Goal: Task Accomplishment & Management: Use online tool/utility

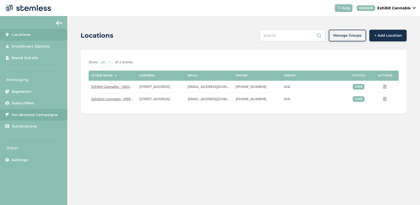
click at [33, 117] on span "On-demand Campaigns" at bounding box center [35, 114] width 46 height 5
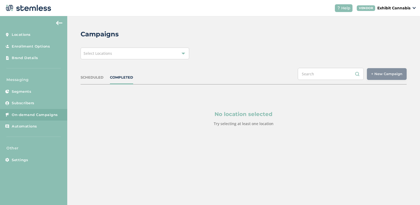
click at [118, 52] on div "Select Locations" at bounding box center [135, 53] width 109 height 12
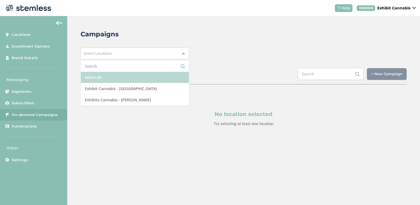
click at [104, 80] on li "Select All" at bounding box center [135, 77] width 108 height 11
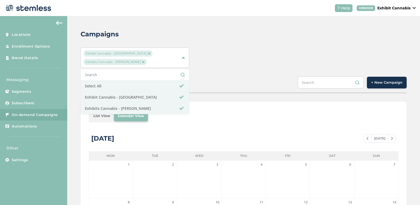
click at [224, 85] on div "SCHEDULED COMPLETED + New Campaign" at bounding box center [244, 84] width 326 height 17
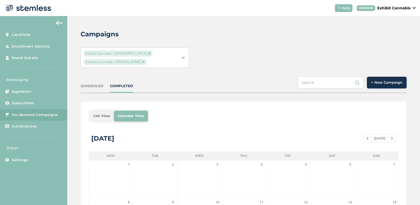
click at [102, 117] on li "List View" at bounding box center [102, 115] width 24 height 11
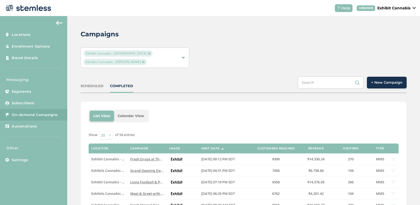
click at [148, 53] on img at bounding box center [149, 53] width 3 height 3
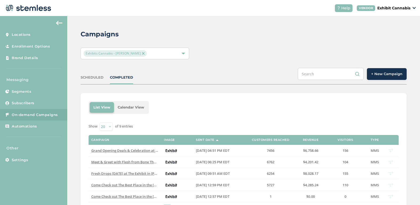
click at [376, 74] on span "+ New Campaign" at bounding box center [386, 73] width 31 height 5
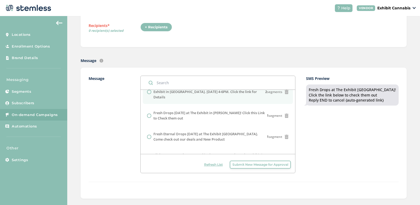
scroll to position [75, 0]
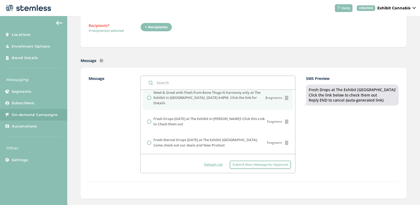
drag, startPoint x: 207, startPoint y: 131, endPoint x: 202, endPoint y: 107, distance: 24.6
click at [202, 107] on ul "Fresh Drops at The Exhibit [GEOGRAPHIC_DATA]! Click the link below to check the…" at bounding box center [218, 126] width 154 height 219
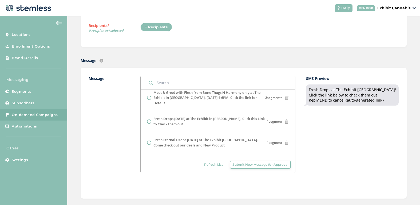
click at [110, 106] on label "Message" at bounding box center [115, 123] width 52 height 97
click at [124, 105] on label "Message" at bounding box center [115, 123] width 52 height 97
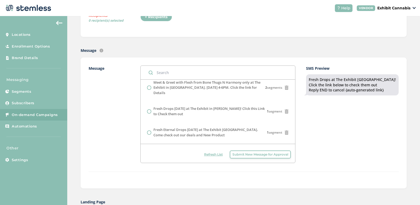
scroll to position [96, 0]
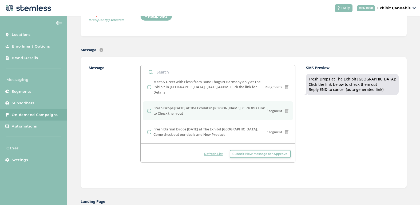
click at [148, 109] on input "radio" at bounding box center [149, 111] width 4 height 4
radio input "true"
click at [129, 112] on label "Message" at bounding box center [115, 113] width 52 height 97
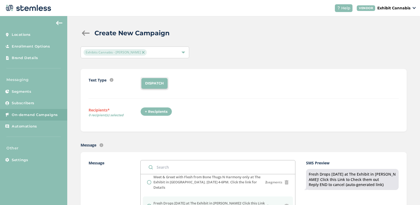
scroll to position [0, 0]
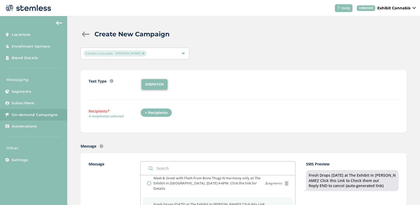
click at [163, 110] on div "+ Recipients" at bounding box center [156, 112] width 32 height 9
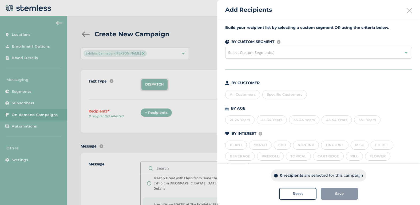
click at [237, 96] on div "All Customers" at bounding box center [242, 94] width 35 height 9
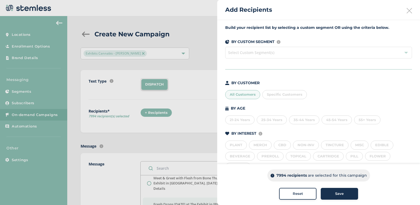
click at [334, 192] on div "Save" at bounding box center [339, 193] width 29 height 5
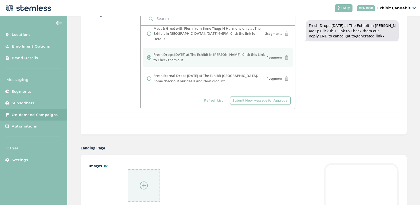
scroll to position [160, 0]
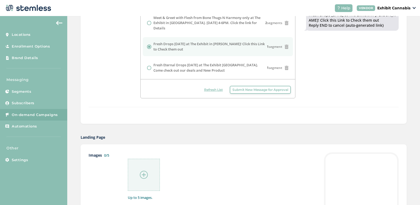
click at [143, 172] on img at bounding box center [144, 174] width 8 height 8
click at [144, 174] on img at bounding box center [144, 174] width 8 height 8
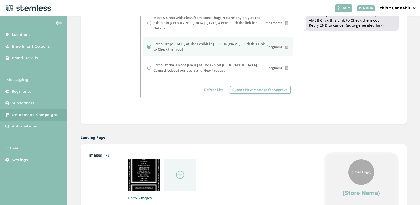
click at [249, 168] on div "1" at bounding box center [220, 171] width 185 height 39
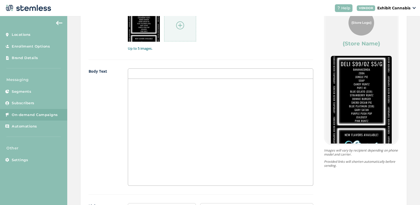
scroll to position [309, 0]
click at [146, 89] on div at bounding box center [220, 131] width 185 height 106
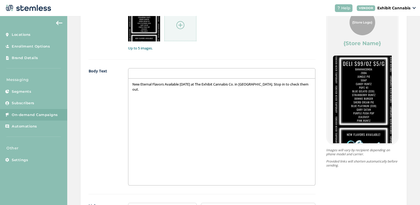
click at [139, 132] on div "New Eternal Flavors Available [DATE] at The Exhibit Cannabis Co. in [GEOGRAPHIC…" at bounding box center [221, 131] width 186 height 106
click at [104, 108] on label "Body Text" at bounding box center [103, 126] width 29 height 117
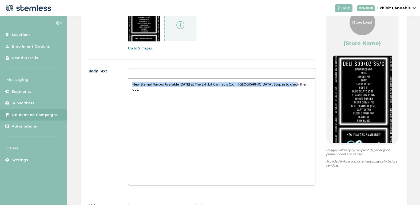
drag, startPoint x: 132, startPoint y: 86, endPoint x: 280, endPoint y: 90, distance: 148.6
click at [280, 90] on div "New Eternal Flavors Available [DATE] at The Exhibit Cannabis Co. in [GEOGRAPHIC…" at bounding box center [221, 131] width 186 height 106
copy p "New Eternal Flavors Available [DATE] at The Exhibit Cannabis Co. in [GEOGRAPHIC…"
click at [165, 101] on div "New Eternal Flavors Available [DATE] at The Exhibit Cannabis Co. in [GEOGRAPHIC…" at bounding box center [221, 131] width 186 height 106
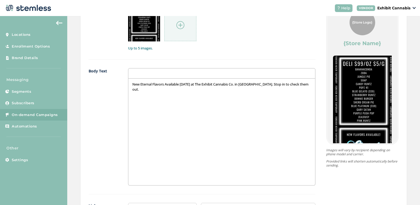
click at [113, 89] on label "Body Text" at bounding box center [103, 126] width 29 height 117
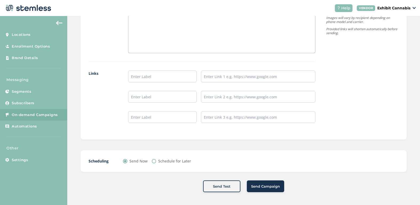
scroll to position [442, 0]
click at [154, 163] on div "Scheduling Send Now Schedule for Later" at bounding box center [244, 160] width 326 height 22
click at [154, 159] on input "Schedule for Later" at bounding box center [154, 160] width 4 height 4
radio input "true"
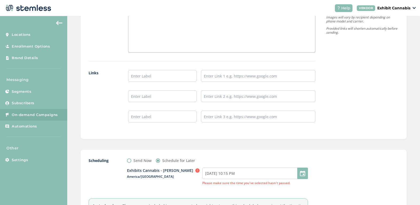
click at [301, 176] on div at bounding box center [302, 172] width 11 height 11
click at [263, 164] on div "Exhibits Cannabis - [PERSON_NAME] Outside business hours (8am-8pm) in the locat…" at bounding box center [217, 176] width 181 height 26
click at [257, 177] on input "[DATE] 10:15 PM" at bounding box center [255, 172] width 106 height 11
select select "22"
select select "15"
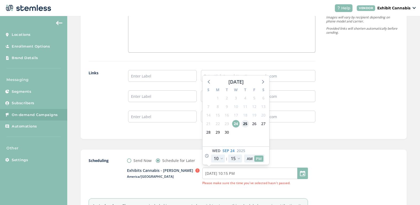
click at [245, 125] on span "25" at bounding box center [244, 123] width 7 height 7
type input "[DATE] 10:15 PM"
click at [223, 160] on select "12 1 2 3 4 5 6 7 8 9 10 11" at bounding box center [218, 158] width 14 height 8
select select "18"
click at [211, 154] on select "12 1 2 3 4 5 6 7 8 9 10 11" at bounding box center [218, 158] width 14 height 8
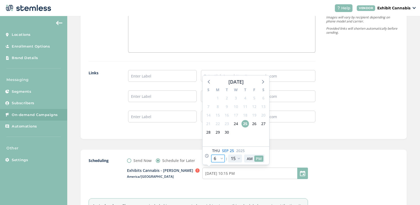
type input "[DATE] 6:15 PM"
select select "18"
click at [291, 158] on div "Send Now Schedule for Later" at bounding box center [217, 160] width 181 height 6
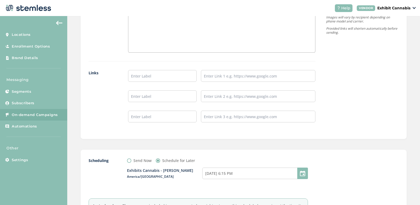
click at [167, 180] on div "Exhibits Cannabis - [PERSON_NAME] Outside business hours (8am-8pm) in the locat…" at bounding box center [217, 176] width 181 height 26
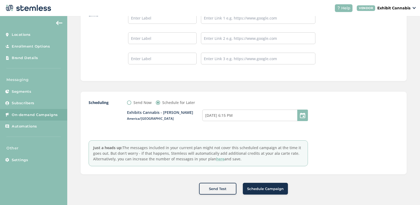
scroll to position [503, 0]
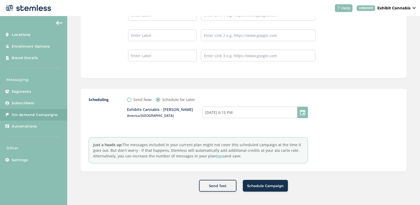
click at [260, 185] on span "Schedule Campaign" at bounding box center [265, 185] width 37 height 5
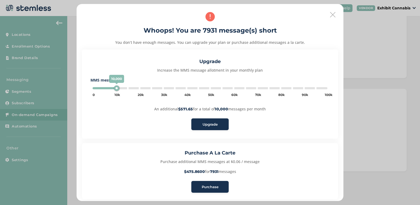
click at [205, 185] on span "Purchase" at bounding box center [210, 186] width 17 height 5
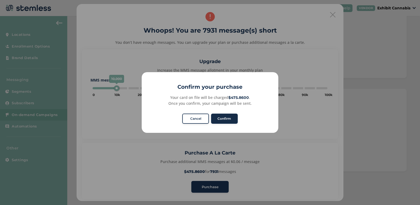
click at [223, 117] on button "Confirm" at bounding box center [224, 118] width 27 height 10
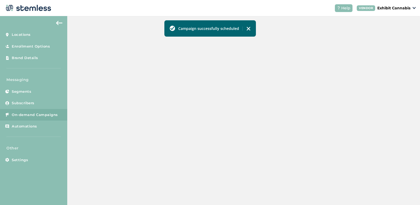
scroll to position [65, 0]
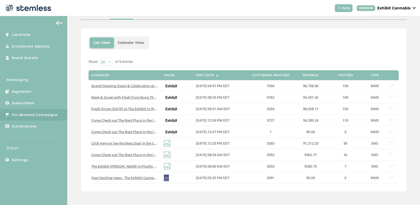
click at [181, 40] on div "List View Calendar View" at bounding box center [244, 42] width 310 height 13
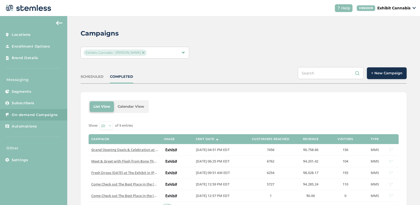
scroll to position [1, 0]
click at [142, 52] on img at bounding box center [143, 52] width 3 height 3
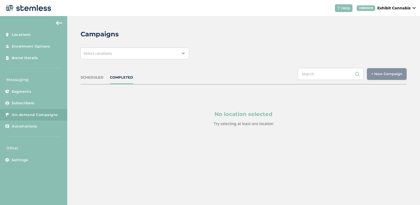
click at [181, 52] on div "Select Locations" at bounding box center [135, 53] width 109 height 12
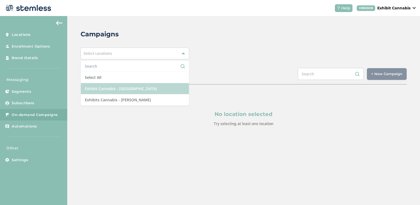
click at [125, 89] on li "Exhibit Cannabis - [GEOGRAPHIC_DATA]" at bounding box center [135, 88] width 108 height 11
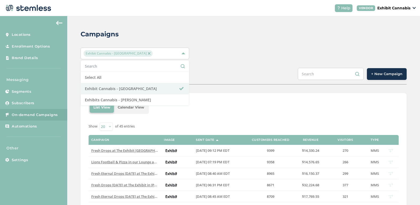
click at [383, 75] on span "+ New Campaign" at bounding box center [386, 73] width 31 height 5
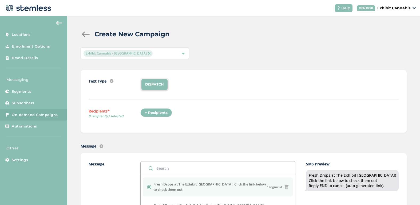
click at [156, 111] on div "+ Recipients" at bounding box center [156, 112] width 32 height 9
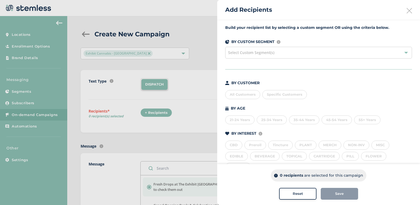
click at [240, 94] on div "All Customers" at bounding box center [242, 94] width 35 height 9
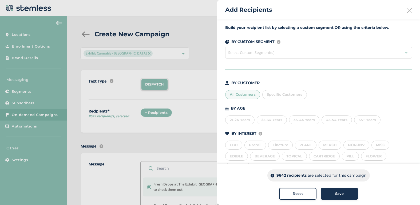
click at [334, 192] on div "Save" at bounding box center [339, 193] width 29 height 5
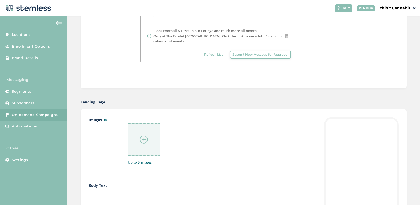
scroll to position [203, 0]
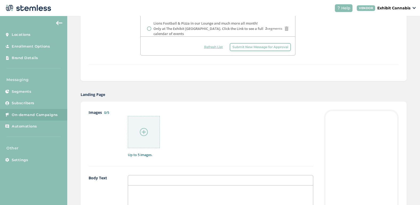
click at [150, 132] on div at bounding box center [144, 132] width 32 height 32
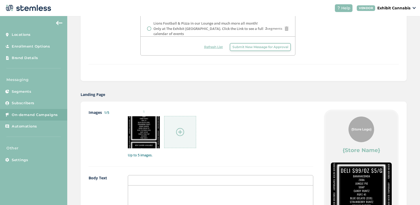
click at [157, 190] on p at bounding box center [220, 190] width 177 height 5
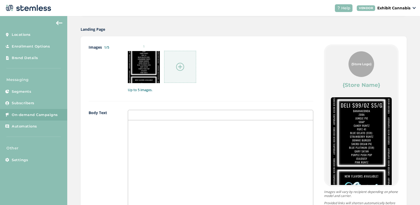
scroll to position [288, 0]
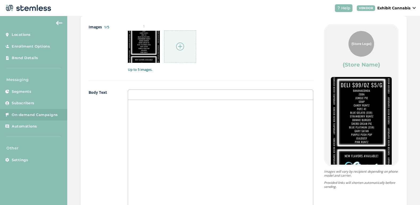
click at [145, 109] on div at bounding box center [220, 153] width 185 height 106
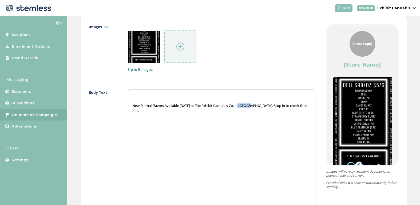
drag, startPoint x: 241, startPoint y: 105, endPoint x: 253, endPoint y: 108, distance: 12.4
click at [253, 108] on p "New Eternal Flavors Available [DATE] at The Exhibit Cannabis Co. in [GEOGRAPHIC…" at bounding box center [221, 108] width 178 height 10
click at [115, 134] on label "Body Text" at bounding box center [103, 147] width 29 height 117
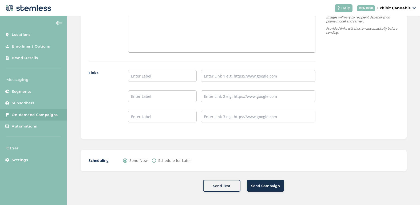
scroll to position [442, 0]
click at [154, 161] on input "Schedule for Later" at bounding box center [154, 160] width 4 height 4
radio input "true"
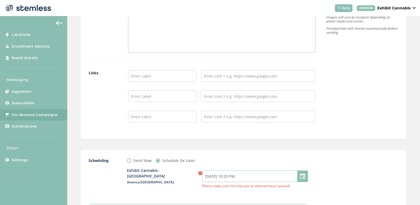
click at [277, 175] on input "[DATE] 10:20 PM" at bounding box center [255, 175] width 106 height 11
select select "22"
select select "20"
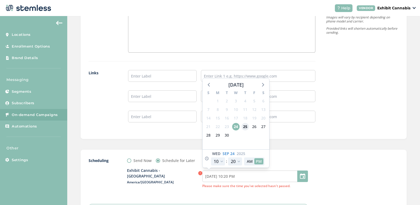
click at [246, 124] on span "25" at bounding box center [244, 126] width 7 height 7
type input "[DATE] 10:20 PM"
click at [222, 157] on select "12 1 2 3 4 5 6 7 8 9 10 11" at bounding box center [218, 161] width 14 height 8
select select "18"
click at [211, 157] on select "12 1 2 3 4 5 6 7 8 9 10 11" at bounding box center [218, 161] width 14 height 8
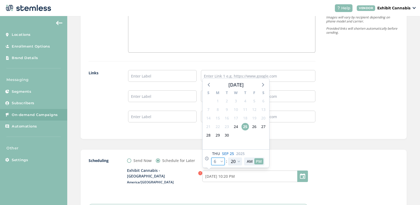
type input "[DATE] 6:20 PM"
select select "18"
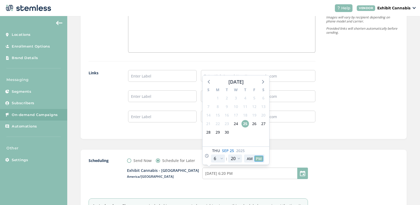
click at [260, 158] on button "PM" at bounding box center [258, 158] width 9 height 6
click at [291, 159] on div "Send Now Schedule for Later" at bounding box center [217, 160] width 181 height 6
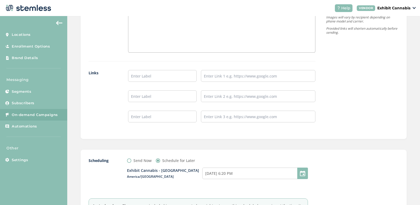
click at [173, 185] on div "Exhibit Cannabis - [GEOGRAPHIC_DATA] Outside business hours (8am-8pm) in the lo…" at bounding box center [217, 176] width 181 height 26
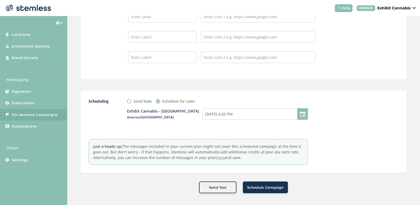
scroll to position [503, 0]
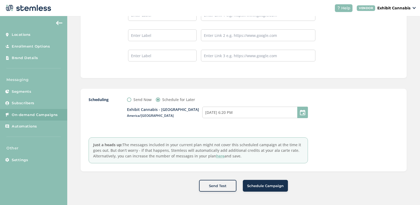
click at [259, 185] on span "Schedule Campaign" at bounding box center [265, 185] width 37 height 5
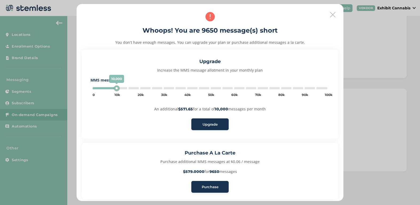
click at [203, 185] on span "Purchase" at bounding box center [210, 186] width 17 height 5
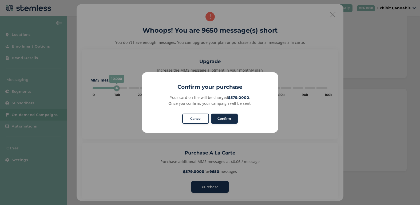
click at [228, 121] on button "Confirm" at bounding box center [224, 118] width 27 height 10
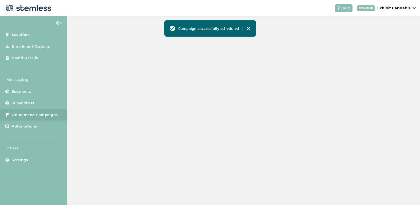
scroll to position [206, 0]
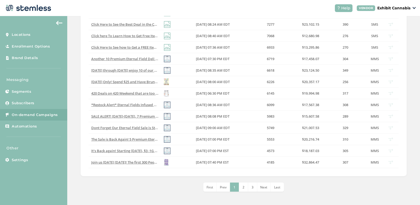
click at [174, 190] on div "First Prev 1 2 3 Next Last" at bounding box center [244, 186] width 326 height 9
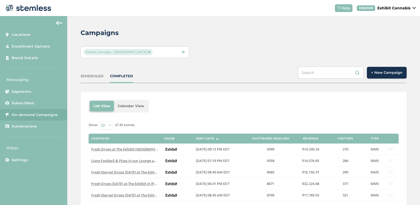
scroll to position [0, 0]
